Goal: Transaction & Acquisition: Purchase product/service

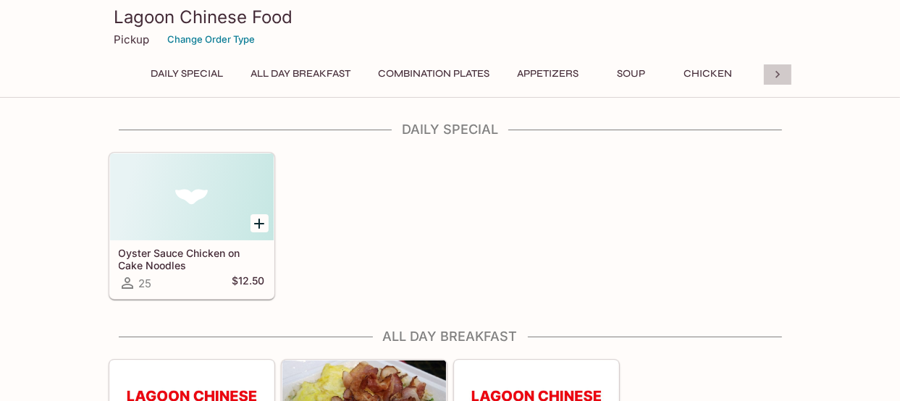
click at [778, 75] on icon at bounding box center [778, 74] width 4 height 7
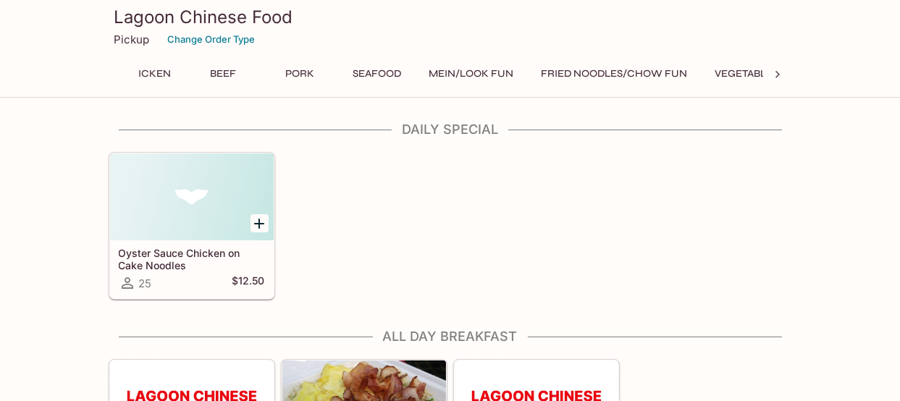
scroll to position [0, 602]
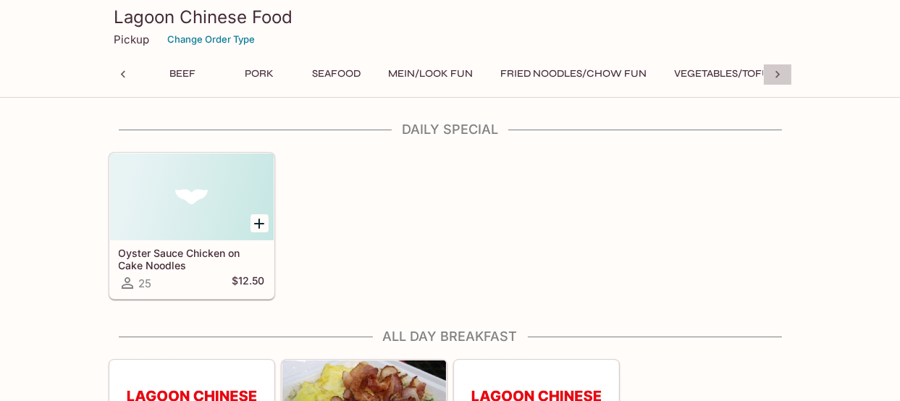
click at [778, 75] on icon at bounding box center [778, 74] width 4 height 7
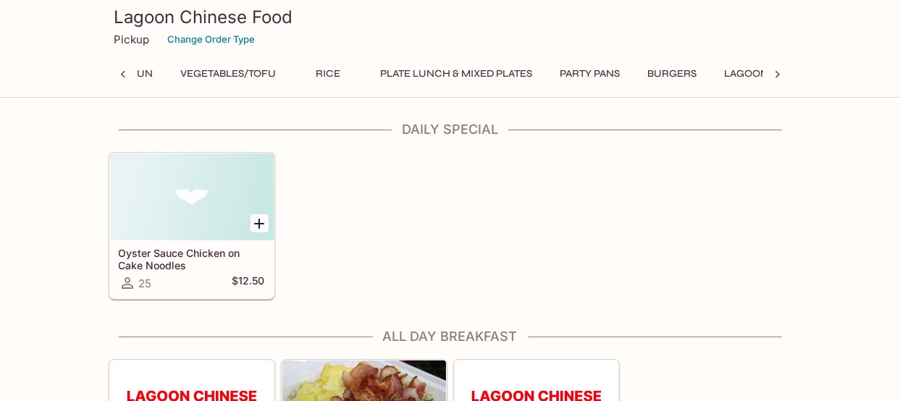
scroll to position [0, 1204]
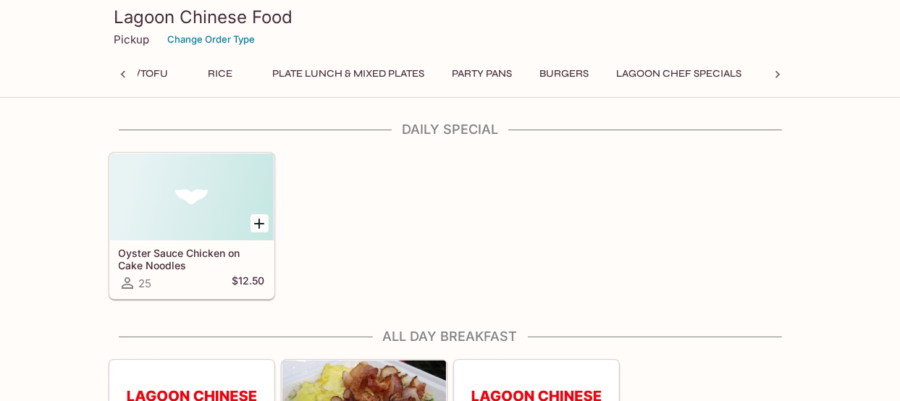
click at [588, 73] on button "Burgers" at bounding box center [564, 74] width 65 height 20
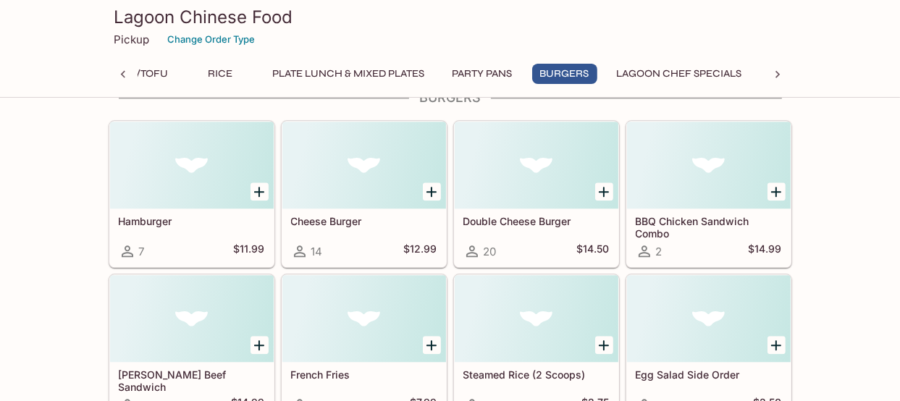
scroll to position [7437, 0]
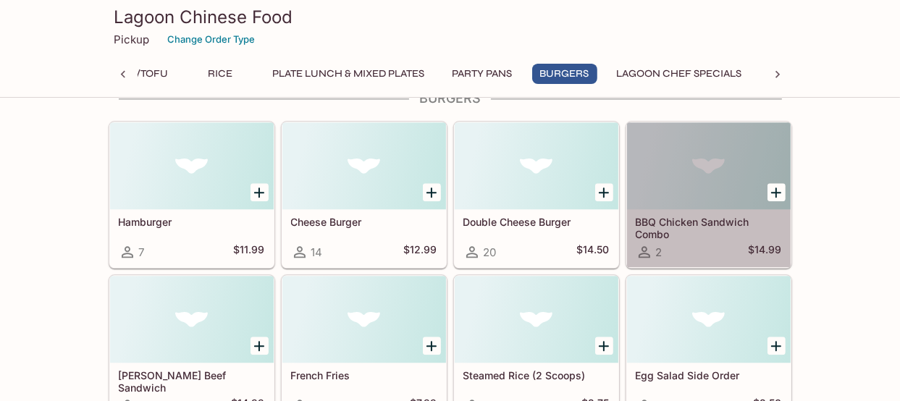
click at [710, 216] on h5 "BBQ Chicken Sandwich Combo" at bounding box center [709, 228] width 146 height 24
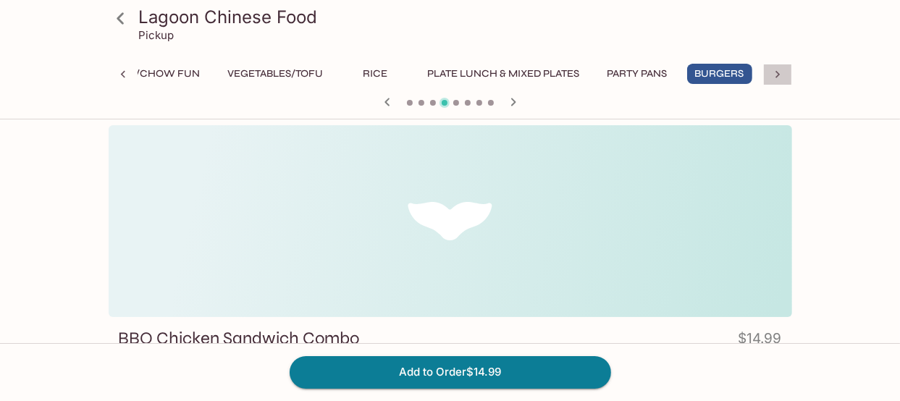
click at [779, 75] on icon at bounding box center [778, 74] width 4 height 7
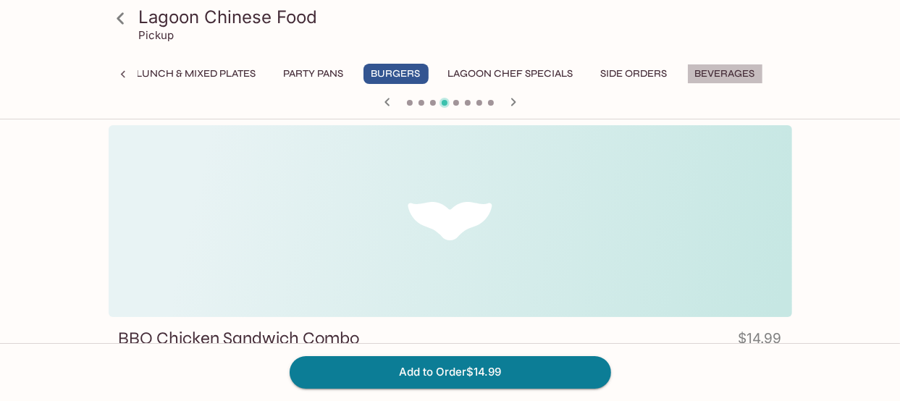
click at [738, 78] on button "Beverages" at bounding box center [725, 74] width 76 height 20
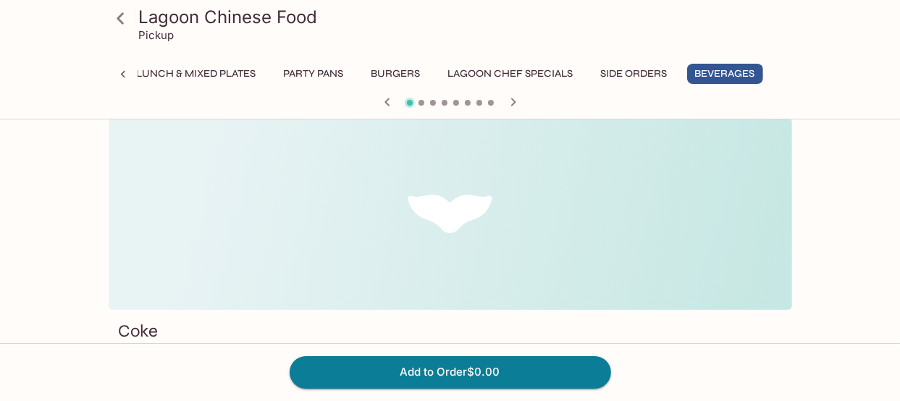
scroll to position [0, 0]
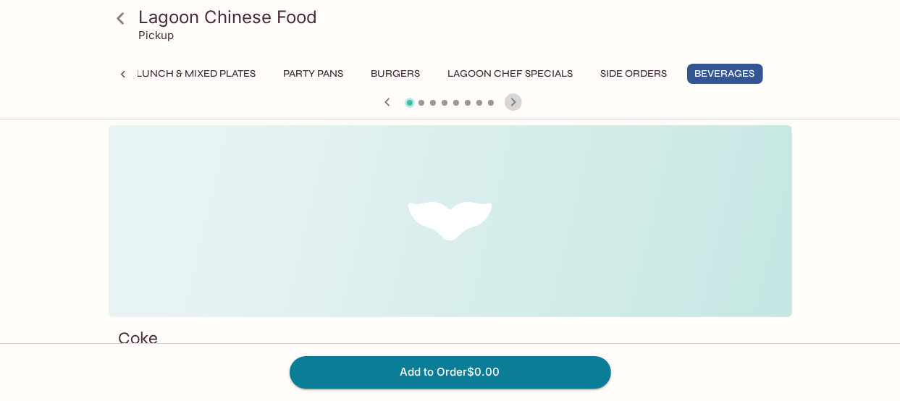
click at [511, 101] on icon "button" at bounding box center [513, 101] width 17 height 17
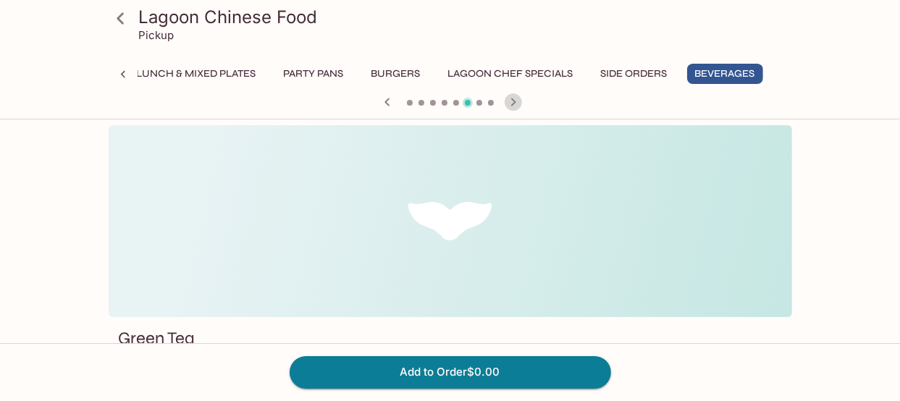
click at [511, 101] on icon "button" at bounding box center [513, 101] width 17 height 17
click at [511, 101] on div at bounding box center [450, 104] width 695 height 22
click at [389, 100] on icon "button" at bounding box center [387, 101] width 17 height 17
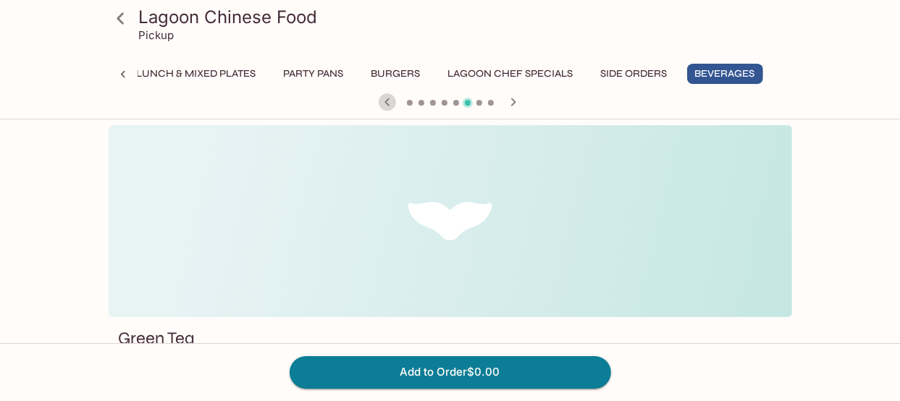
click at [389, 100] on icon "button" at bounding box center [387, 101] width 17 height 17
